Goal: Information Seeking & Learning: Learn about a topic

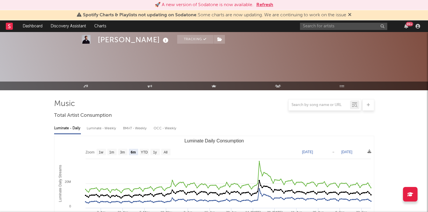
select select "6m"
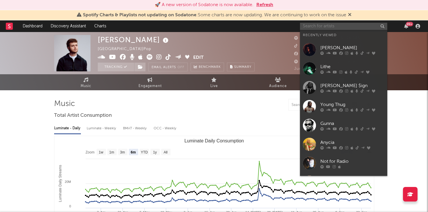
click at [338, 27] on input "text" at bounding box center [343, 26] width 87 height 7
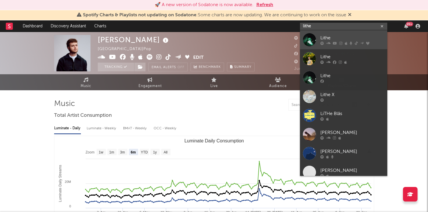
type input "lithe"
click at [342, 41] on icon at bounding box center [341, 42] width 3 height 3
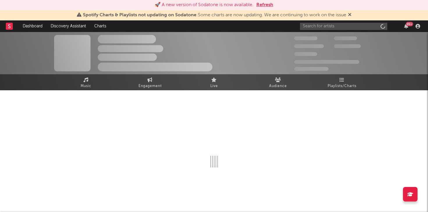
click at [264, 5] on button "Refresh" at bounding box center [265, 4] width 17 height 7
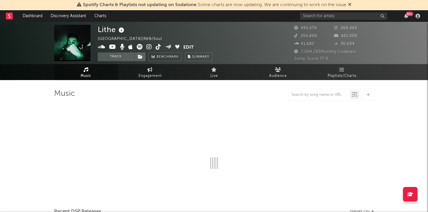
select select "6m"
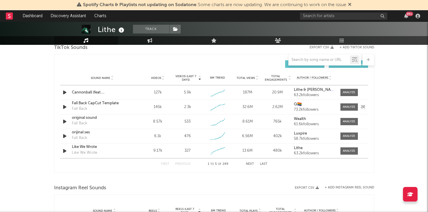
scroll to position [410, 0]
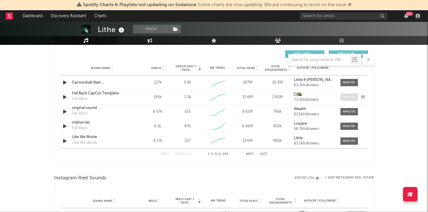
click at [351, 96] on div at bounding box center [349, 97] width 13 height 4
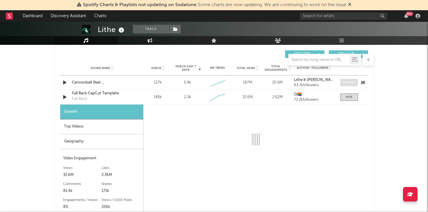
select select "6m"
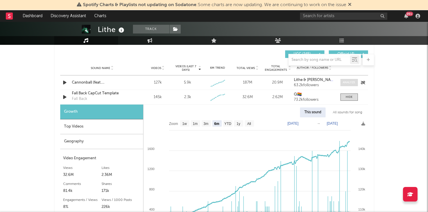
click at [348, 82] on div at bounding box center [349, 82] width 13 height 4
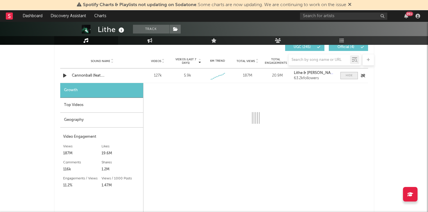
select select "1w"
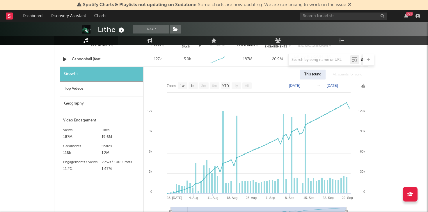
scroll to position [446, 0]
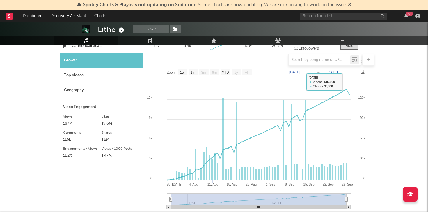
click at [92, 75] on div "Top Videos" at bounding box center [101, 75] width 83 height 15
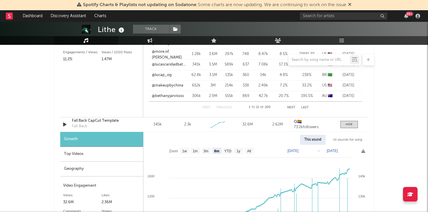
scroll to position [545, 0]
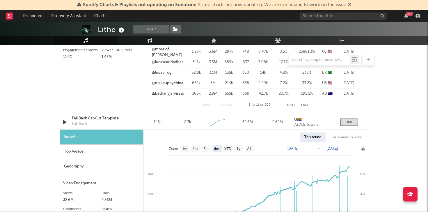
click at [130, 151] on div "Top Videos" at bounding box center [101, 151] width 83 height 15
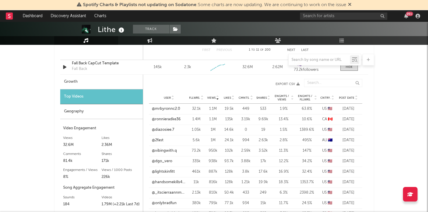
scroll to position [602, 0]
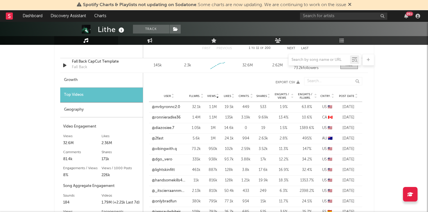
click at [344, 96] on span "Post Date" at bounding box center [346, 95] width 15 height 3
click at [160, 109] on link "@onlybradfun" at bounding box center [164, 107] width 25 height 6
click at [162, 117] on link "@chef.yaya" at bounding box center [162, 118] width 20 height 6
click at [164, 127] on link "@themandelax" at bounding box center [165, 128] width 26 height 6
click at [166, 137] on link "@teganm16" at bounding box center [162, 139] width 21 height 6
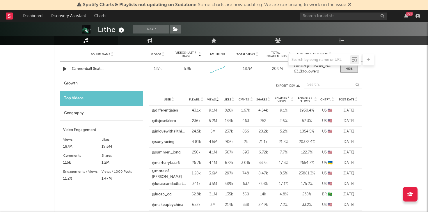
scroll to position [424, 0]
click at [178, 109] on div "@differentjalen" at bounding box center [169, 110] width 34 height 6
click at [175, 110] on link "@differentjalen" at bounding box center [165, 110] width 26 height 6
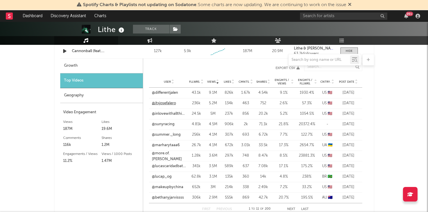
scroll to position [441, 0]
click at [347, 80] on span "Post Date" at bounding box center [346, 81] width 15 height 3
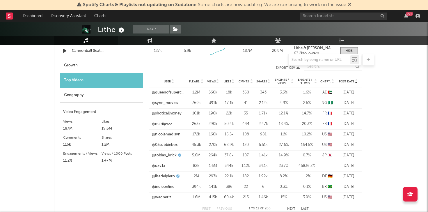
click at [347, 80] on span "Post Date" at bounding box center [346, 81] width 15 height 3
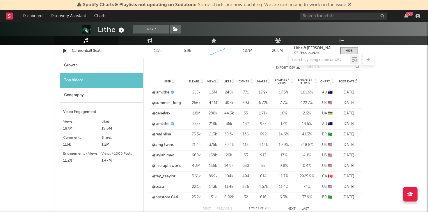
click at [347, 80] on span "Post Date" at bounding box center [346, 81] width 15 height 3
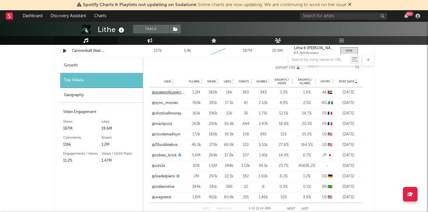
click at [169, 93] on link "@queenofsupercars" at bounding box center [169, 93] width 34 height 6
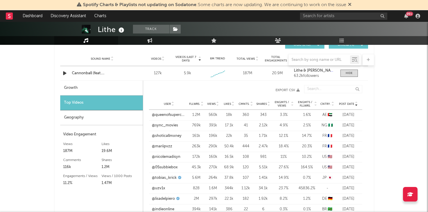
scroll to position [434, 0]
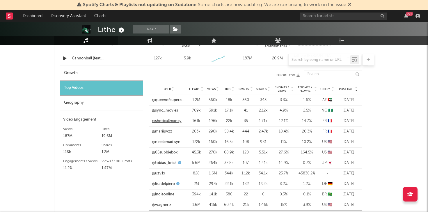
click at [171, 119] on link "@shoticallmxney" at bounding box center [167, 121] width 30 height 6
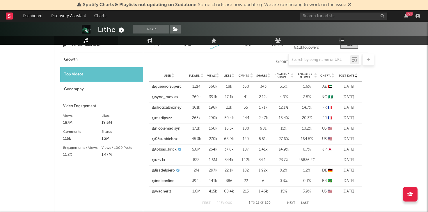
scroll to position [448, 0]
click at [166, 118] on link "@mariipvzz" at bounding box center [162, 118] width 20 height 6
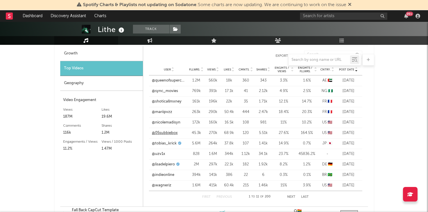
click at [168, 134] on link "@05subbiebox" at bounding box center [165, 133] width 26 height 6
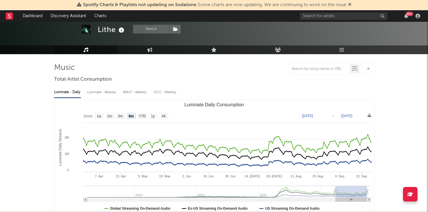
scroll to position [0, 0]
